Goal: Task Accomplishment & Management: Use online tool/utility

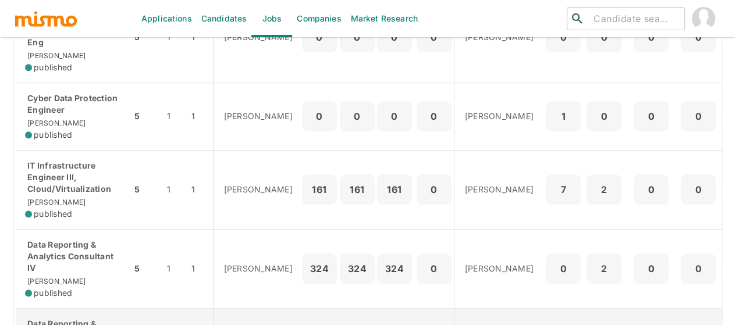
scroll to position [379, 0]
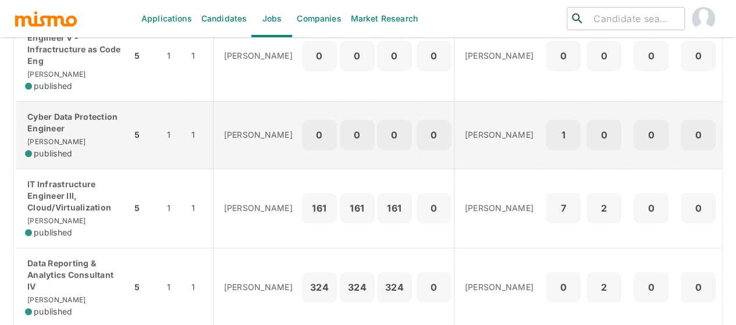
click at [73, 126] on p "Cyber Data Protection Engineer" at bounding box center [73, 122] width 97 height 23
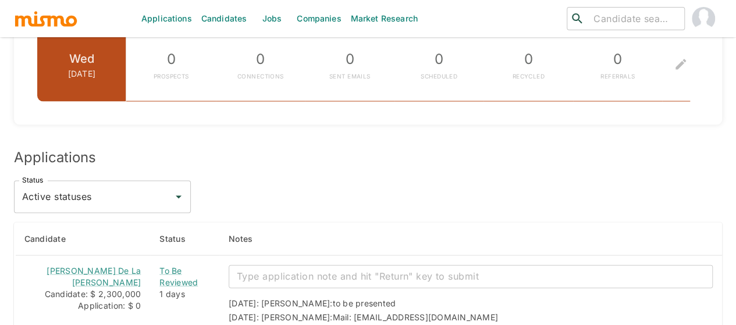
scroll to position [1234, 0]
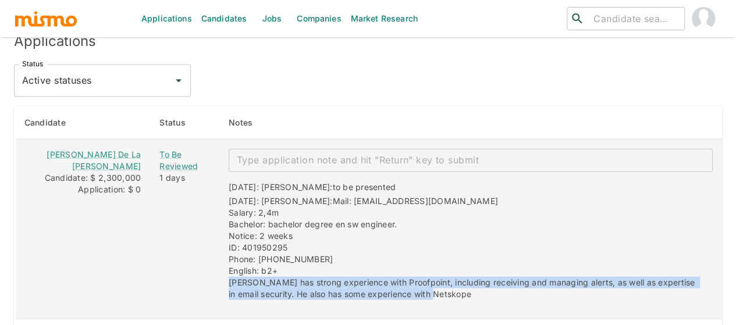
drag, startPoint x: 438, startPoint y: 243, endPoint x: 215, endPoint y: 229, distance: 222.8
click at [219, 229] on div "[DATE]: [PERSON_NAME]: to be presented [DATE]: [PERSON_NAME]: Mail: [EMAIL_ADDR…" at bounding box center [466, 236] width 494 height 128
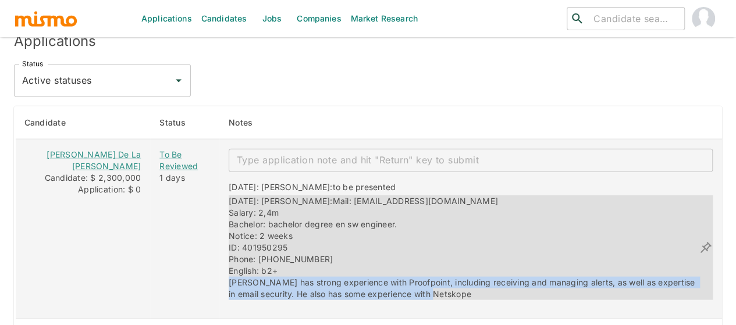
copy span "[PERSON_NAME] has strong experience with Proofpoint, including receiving and ma…"
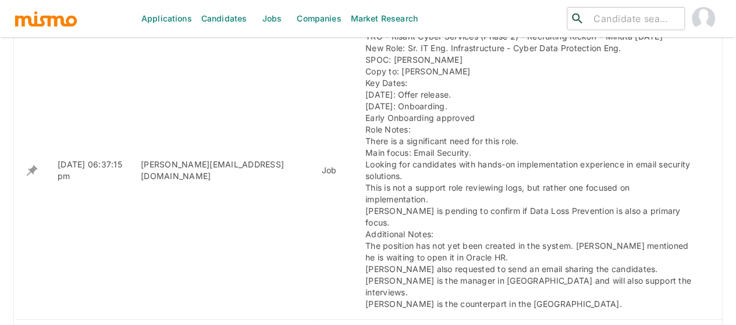
scroll to position [710, 0]
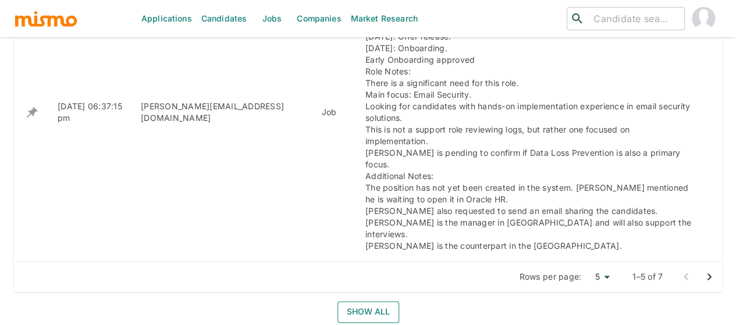
click at [364, 301] on button "Show all" at bounding box center [369, 312] width 62 height 22
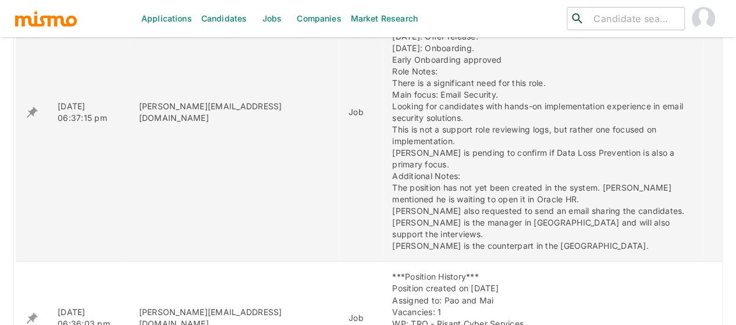
scroll to position [826, 0]
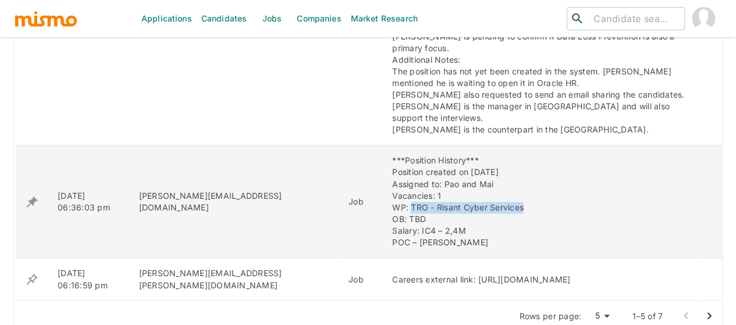
drag, startPoint x: 460, startPoint y: 161, endPoint x: 331, endPoint y: 162, distance: 129.8
click at [392, 162] on div "***Position History*** Position created on [DATE] Assigned to: Pao and Mai Vaca…" at bounding box center [543, 201] width 302 height 93
copy div "TRO - Risant Cyber Services"
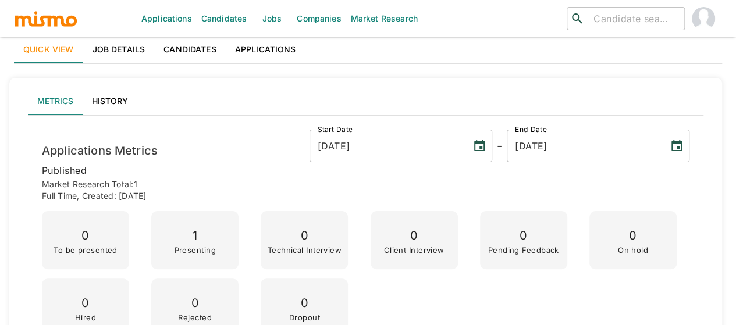
scroll to position [0, 0]
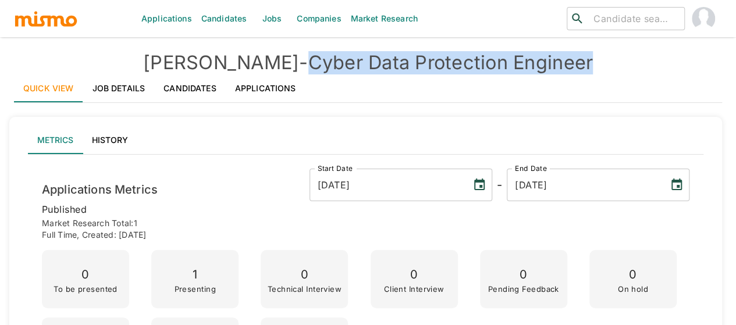
drag, startPoint x: 552, startPoint y: 68, endPoint x: 264, endPoint y: 62, distance: 288.2
click at [264, 62] on h4 "[PERSON_NAME] - Cyber Data Protection Engineer" at bounding box center [368, 62] width 708 height 23
copy h4 "Cyber Data Protection Engineer"
